Goal: Information Seeking & Learning: Understand process/instructions

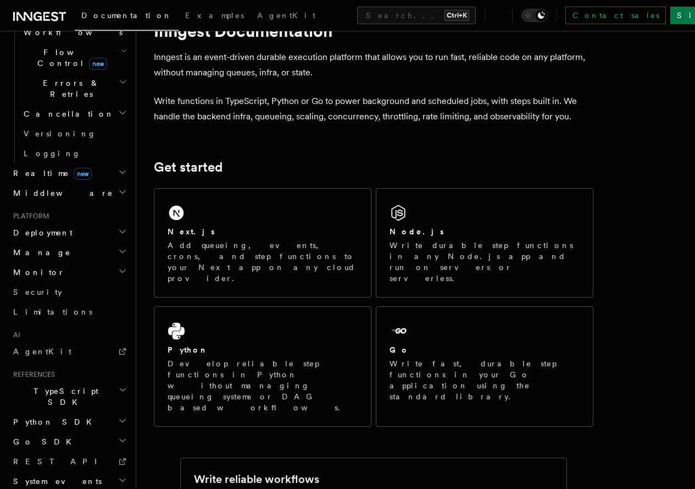
scroll to position [41, 0]
click at [109, 223] on h2 "Deployment" at bounding box center [69, 233] width 120 height 20
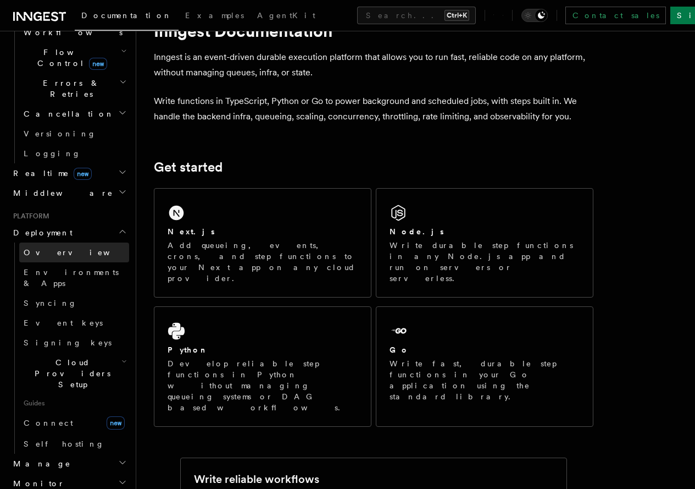
click at [102, 242] on link "Overview" at bounding box center [74, 252] width 110 height 20
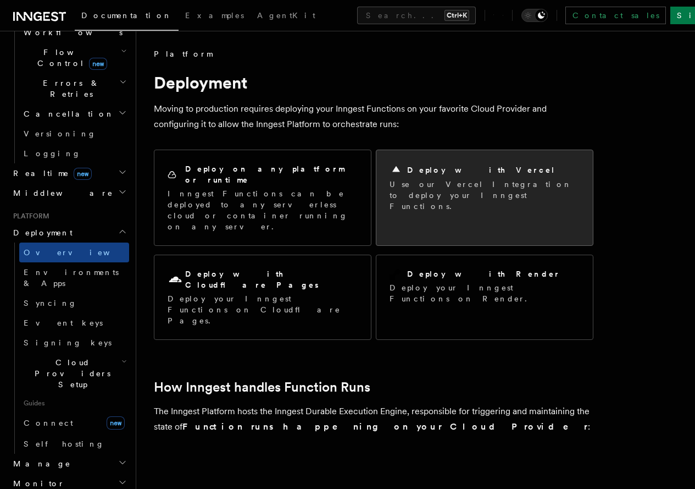
click at [376, 208] on div "Deploy with Vercel Use our Vercel Integration to deploy your Inngest Functions." at bounding box center [484, 187] width 217 height 75
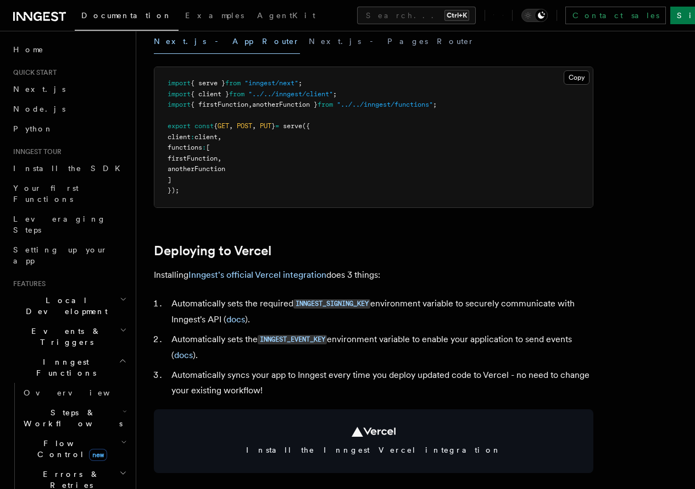
scroll to position [315, 0]
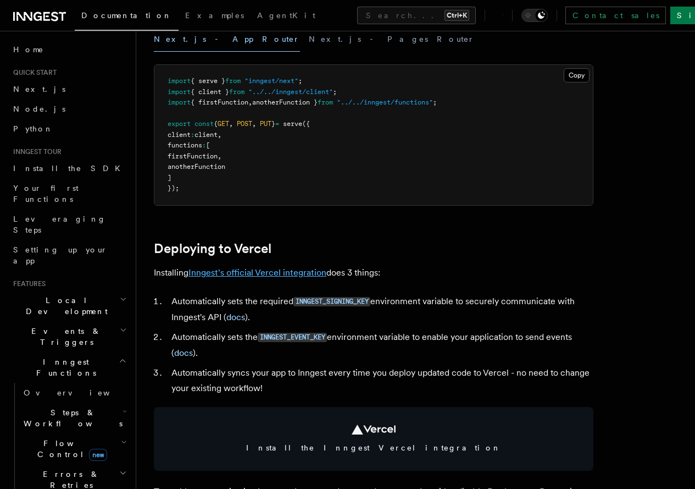
click at [235, 278] on link "Inngest's official Vercel integration" at bounding box center [257, 272] width 138 height 10
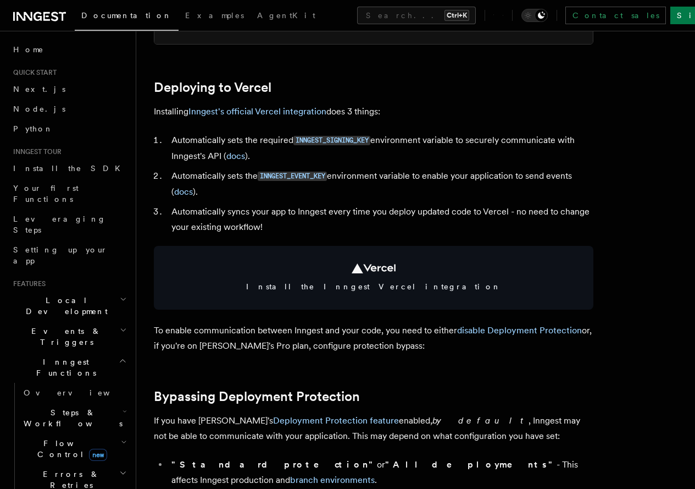
scroll to position [478, 0]
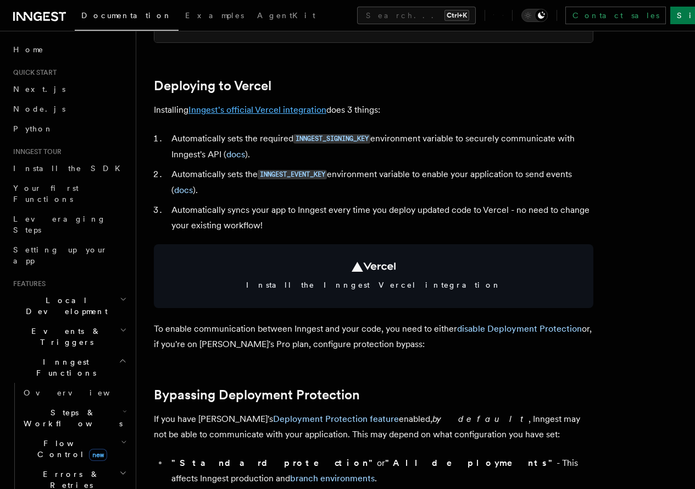
click at [286, 115] on link "Inngest's official Vercel integration" at bounding box center [257, 109] width 138 height 10
